Goal: Communication & Community: Answer question/provide support

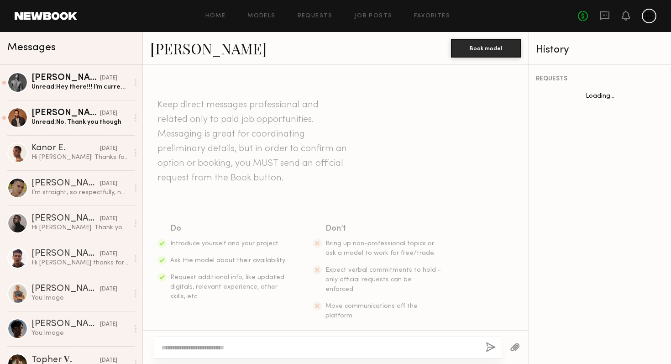
scroll to position [1223, 0]
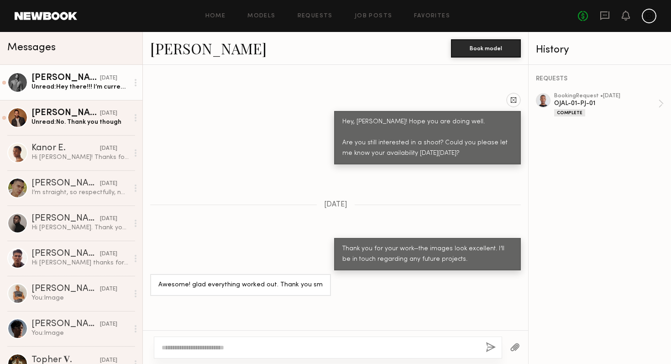
click at [93, 87] on div "Unread: Hey there!!! I’m currently booked out until the end of October however …" at bounding box center [79, 87] width 97 height 9
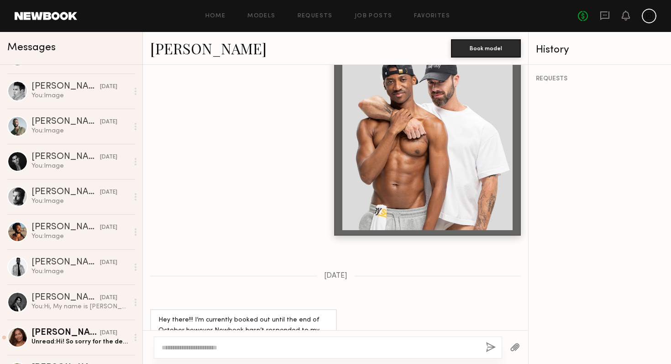
scroll to position [344, 0]
click at [100, 263] on div "[DATE]" at bounding box center [108, 261] width 17 height 9
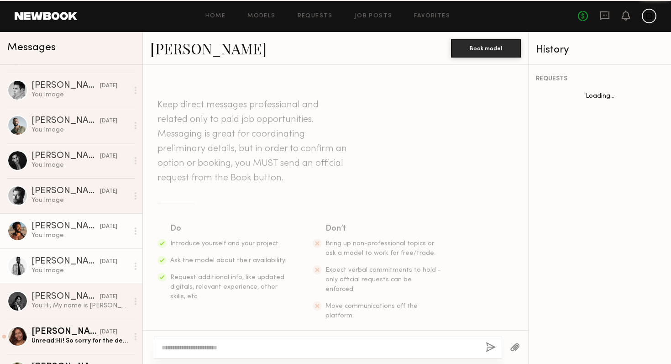
scroll to position [503, 0]
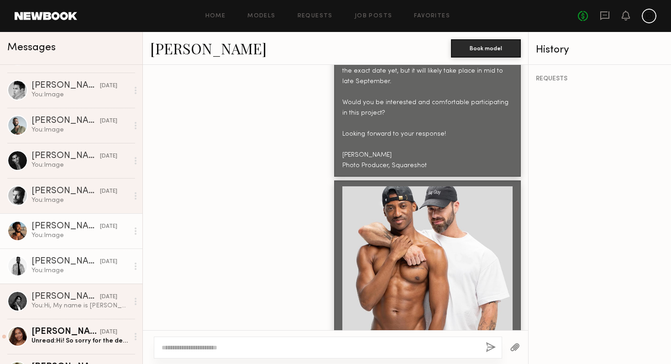
click at [97, 235] on div "You: Image" at bounding box center [79, 235] width 97 height 9
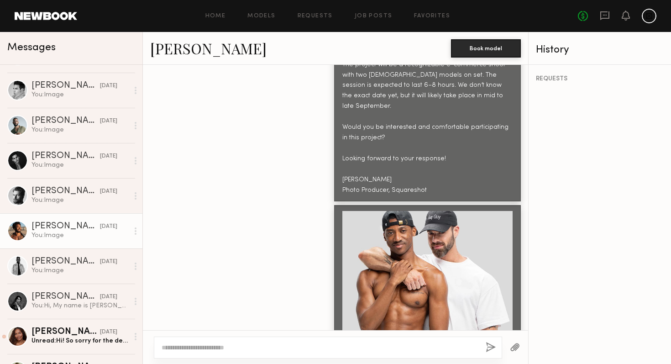
scroll to position [503, 0]
